Goal: Task Accomplishment & Management: Manage account settings

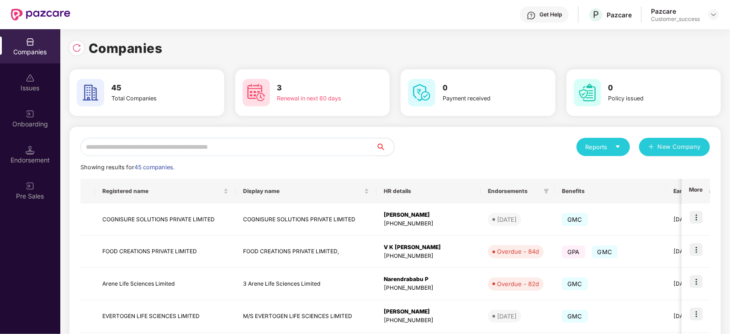
click at [202, 147] on input "text" at bounding box center [227, 147] width 295 height 18
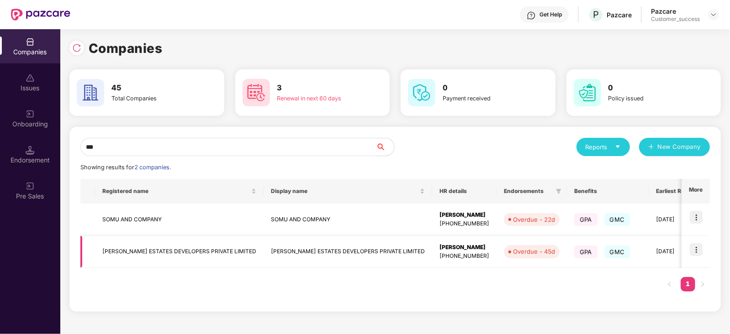
type input "***"
click at [439, 252] on div "[PHONE_NUMBER]" at bounding box center [464, 256] width 50 height 9
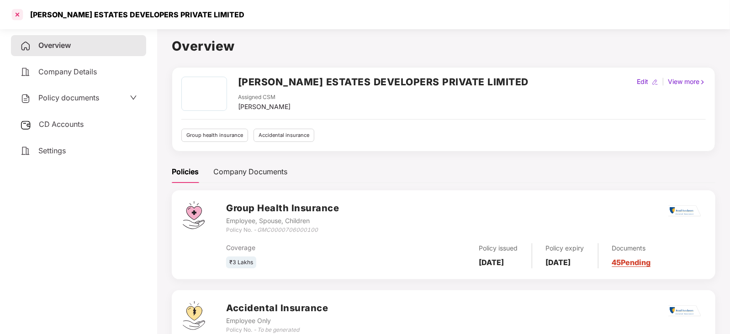
click at [17, 12] on div at bounding box center [17, 14] width 15 height 15
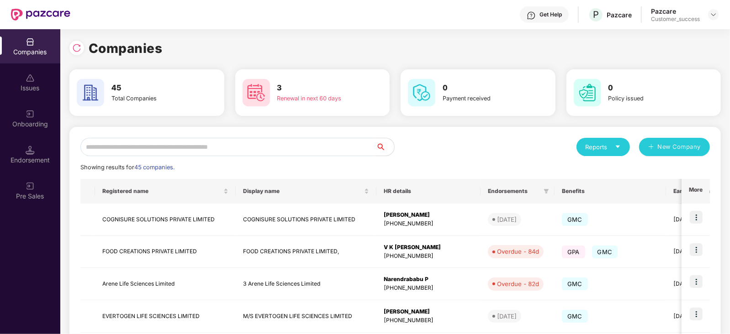
click at [131, 148] on input "text" at bounding box center [227, 147] width 295 height 18
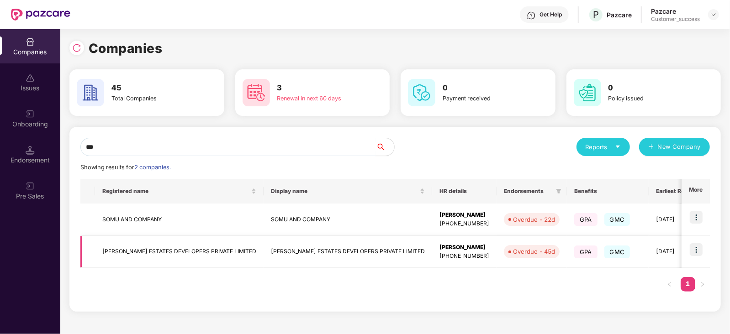
type input "***"
click at [699, 249] on img at bounding box center [695, 249] width 13 height 13
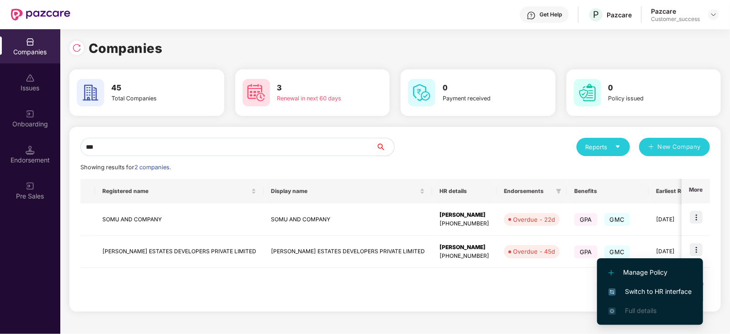
click at [671, 290] on span "Switch to HR interface" at bounding box center [649, 292] width 83 height 10
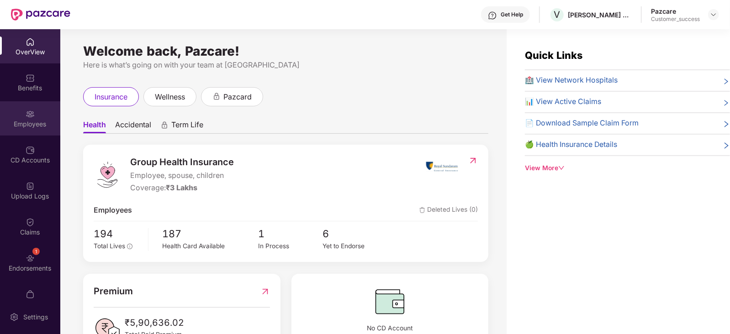
click at [23, 119] on div "Employees" at bounding box center [30, 118] width 60 height 34
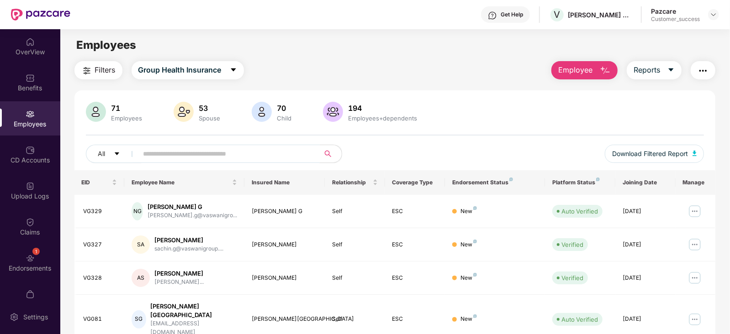
click at [158, 154] on input "text" at bounding box center [225, 154] width 164 height 14
paste input "*****"
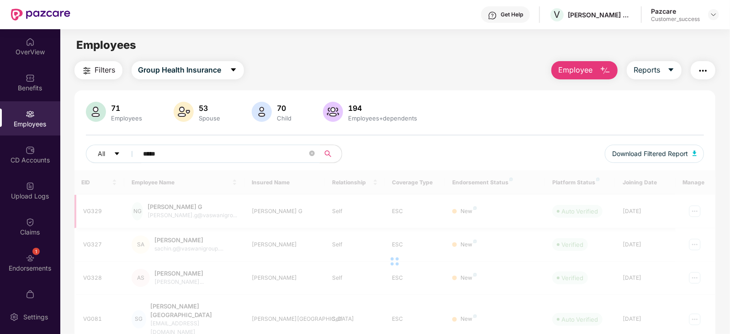
type input "*****"
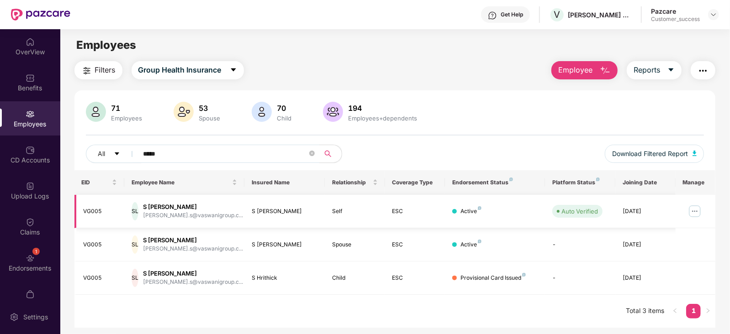
click at [692, 212] on img at bounding box center [694, 211] width 15 height 15
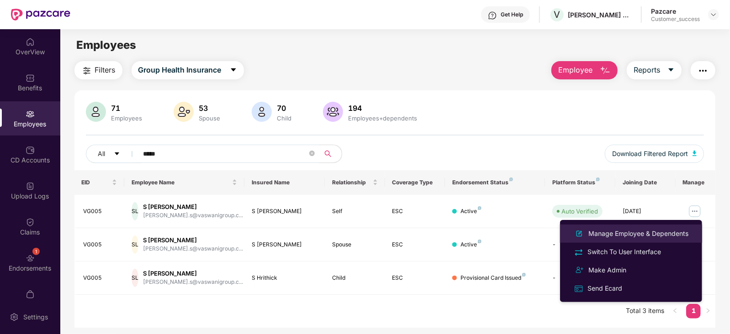
click at [650, 232] on div "Manage Employee & Dependents" at bounding box center [638, 234] width 104 height 10
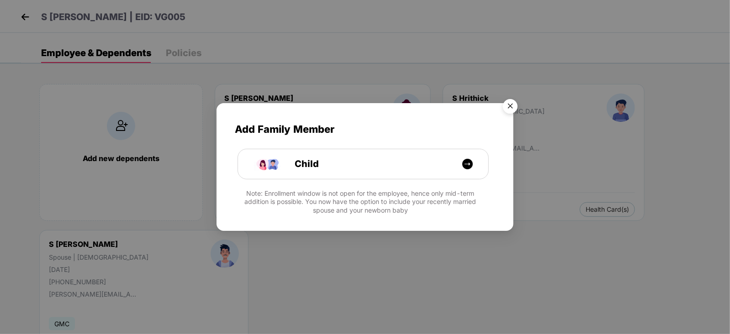
click at [513, 104] on img "Close" at bounding box center [510, 108] width 26 height 26
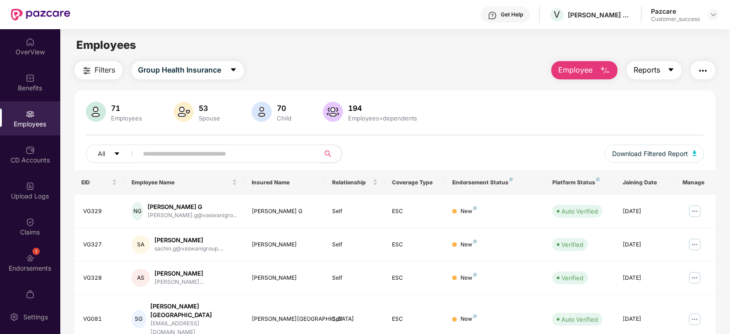
click at [669, 68] on icon "caret-down" at bounding box center [670, 69] width 5 height 3
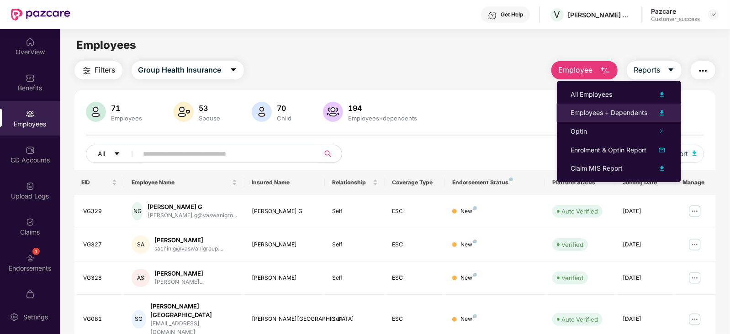
click at [662, 113] on img at bounding box center [661, 112] width 11 height 11
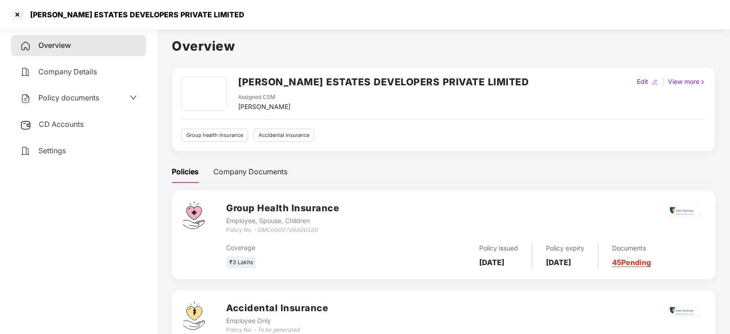
scroll to position [12, 0]
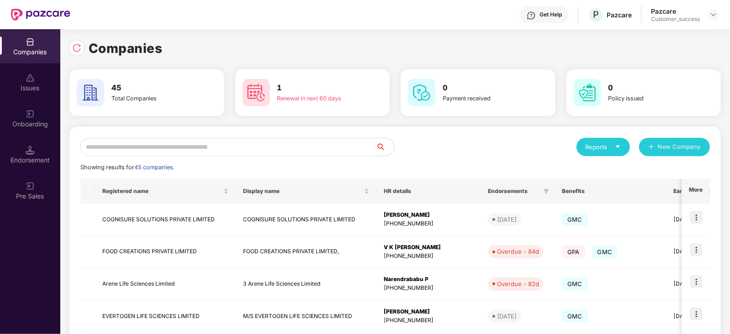
click at [147, 154] on input "text" at bounding box center [227, 147] width 295 height 18
type input "*"
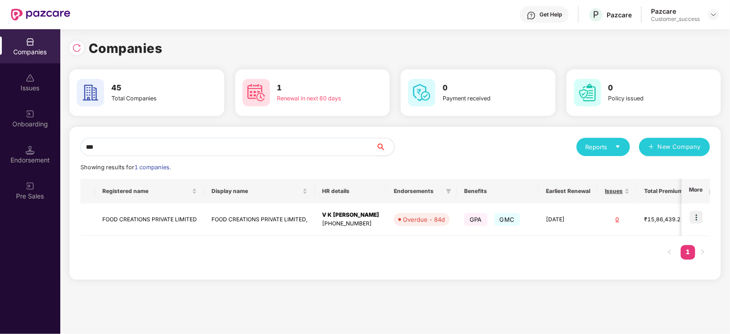
type input "***"
click at [616, 145] on icon "caret-down" at bounding box center [618, 147] width 6 height 6
click at [560, 267] on div "Registered name Display name HR details Endorsements Benefits Earliest Renewal …" at bounding box center [394, 224] width 629 height 90
click at [700, 220] on img at bounding box center [695, 217] width 13 height 13
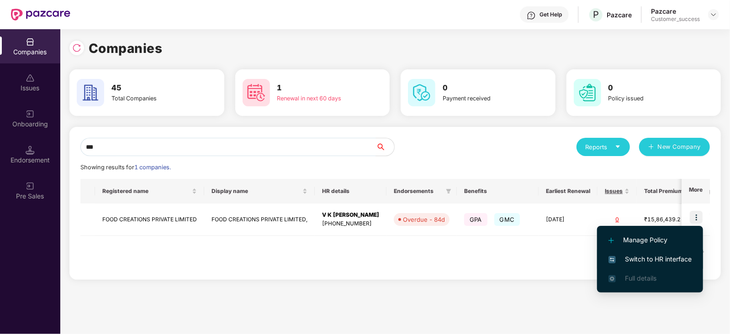
click at [653, 258] on span "Switch to HR interface" at bounding box center [649, 259] width 83 height 10
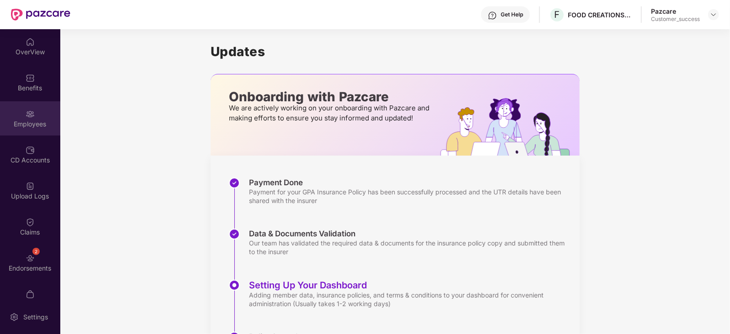
click at [33, 127] on div "Employees" at bounding box center [30, 124] width 60 height 9
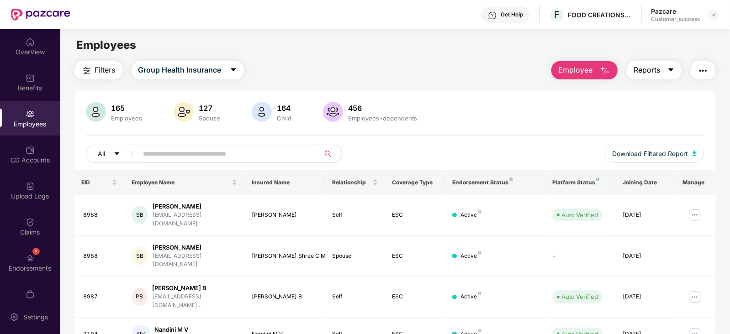
click at [674, 67] on icon "caret-down" at bounding box center [670, 69] width 7 height 7
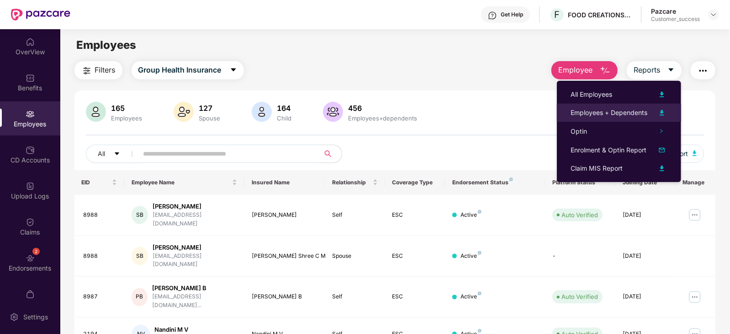
click at [663, 115] on img at bounding box center [661, 112] width 11 height 11
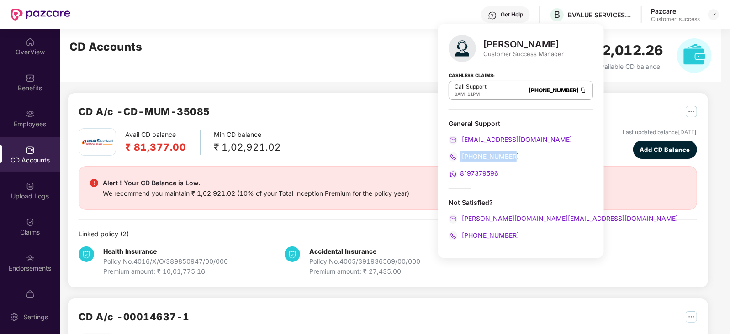
scroll to position [18, 0]
